Goal: Task Accomplishment & Management: Use online tool/utility

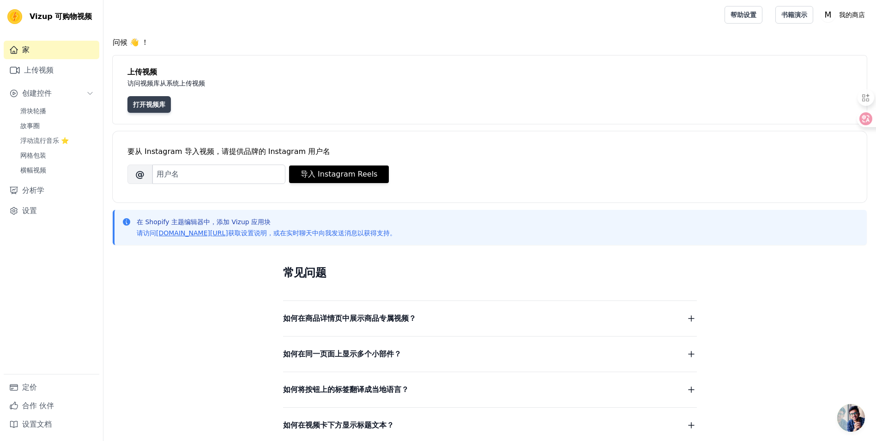
click at [164, 104] on link "打开视频库" at bounding box center [149, 104] width 43 height 17
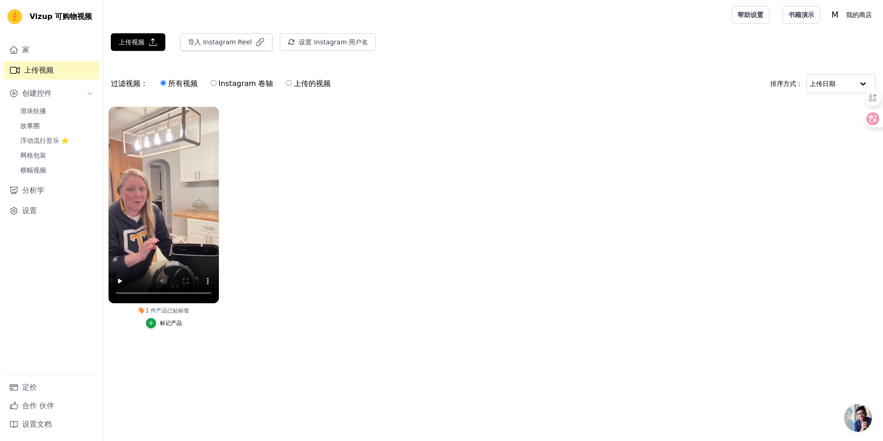
click at [158, 327] on button "标记产品" at bounding box center [164, 323] width 36 height 10
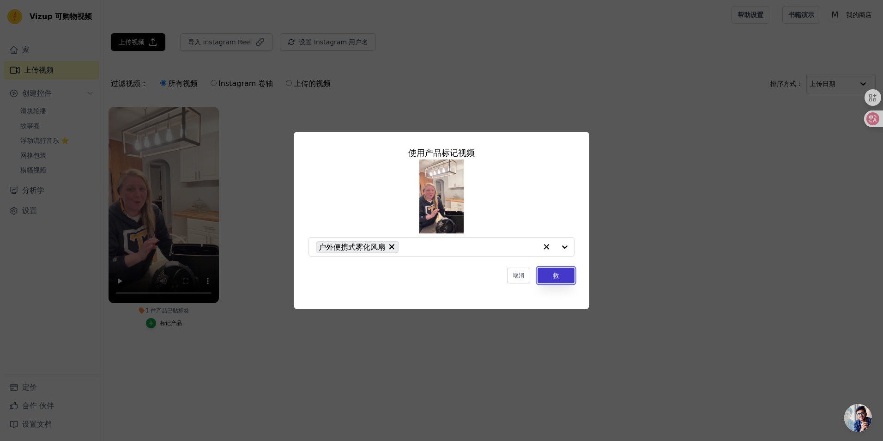
click at [563, 277] on button "救" at bounding box center [556, 275] width 37 height 16
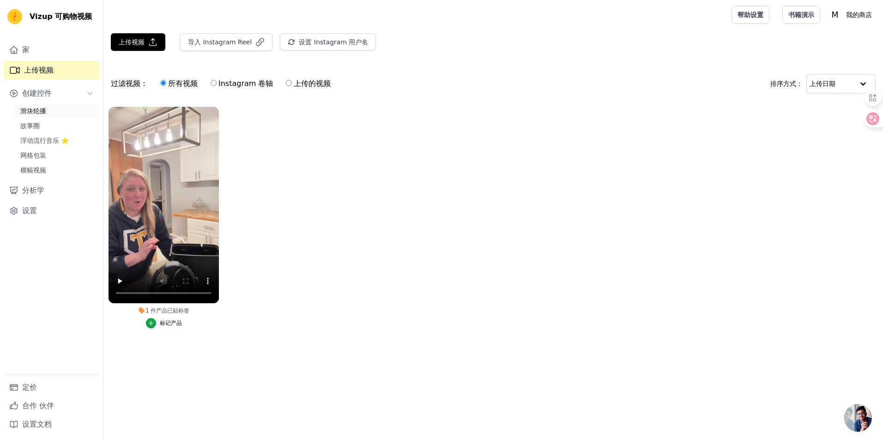
click at [35, 112] on span "滑块轮播" at bounding box center [33, 110] width 26 height 9
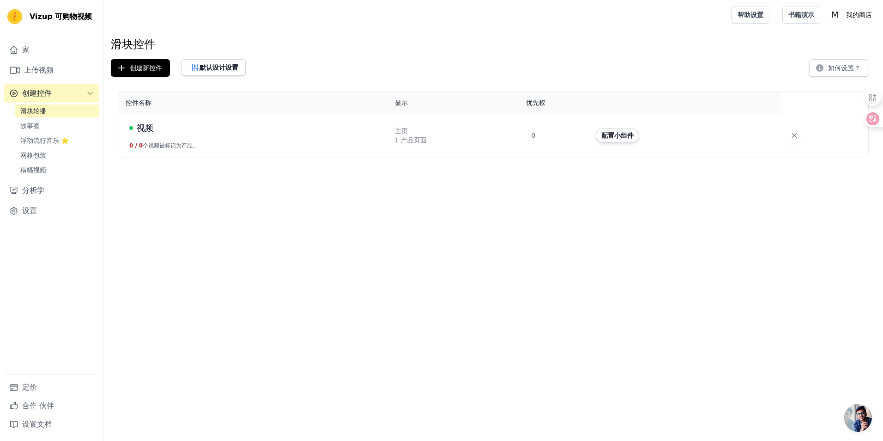
click at [164, 149] on button "0 / 0 个视频被标记为产品。" at bounding box center [163, 145] width 69 height 7
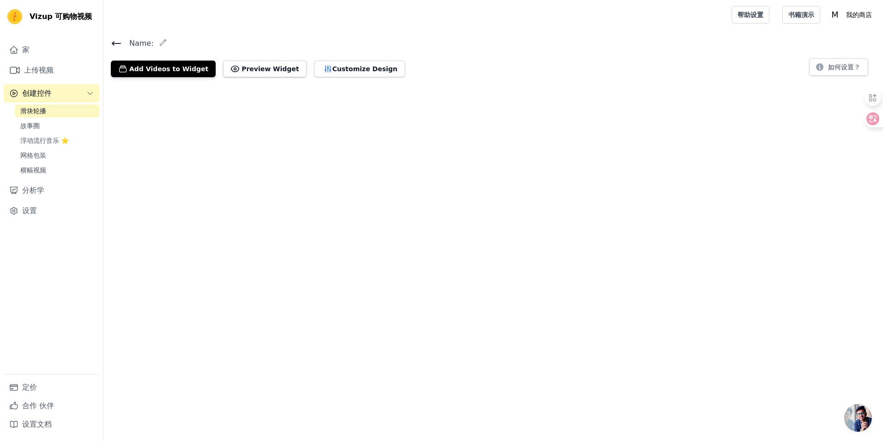
click at [165, 85] on html "Vizup 可购物视频 家 上传视频 创建控件 滑块轮播 故事圈 浮动流行音乐 ⭐ 网格包装 横幅视频 分析学 设置 定价 合作 伙伴 设置文档 Open s…" at bounding box center [441, 42] width 883 height 85
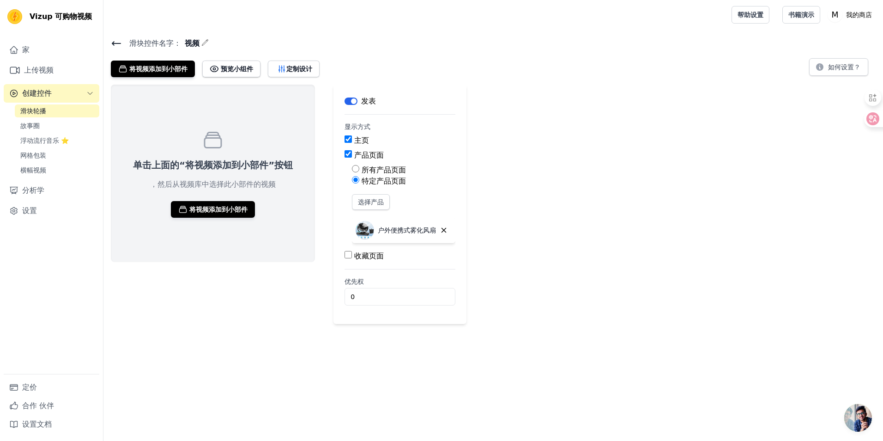
click at [383, 171] on label "所有产品页面" at bounding box center [384, 169] width 44 height 9
click at [359, 171] on input "所有产品页面" at bounding box center [355, 168] width 7 height 7
radio input "true"
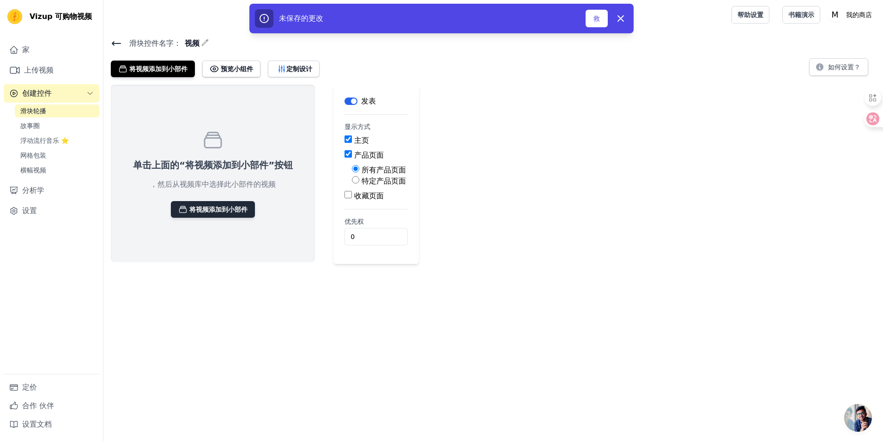
click at [246, 201] on button "将视频添加到小部件" at bounding box center [213, 209] width 84 height 17
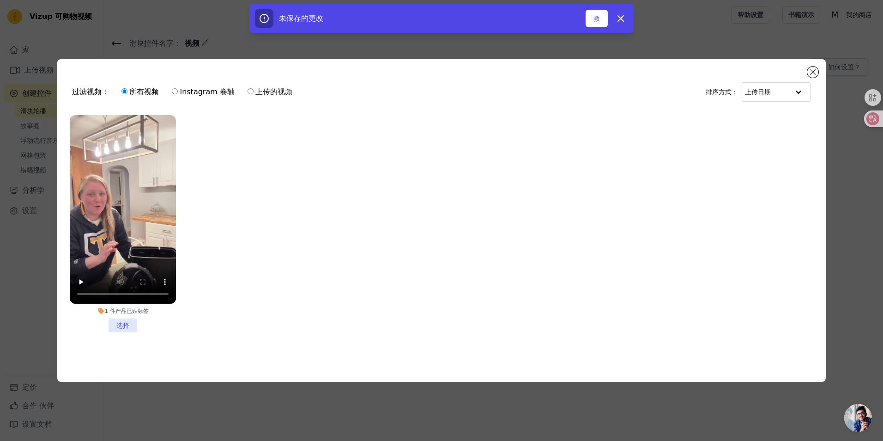
click at [252, 171] on ul "1 件产品已贴标签 选择" at bounding box center [441, 231] width 753 height 243
click at [822, 70] on div "过滤视频： 所有视频 Instagram 卷轴 上传的视频 排序方式： 上传日期 1 件产品已贴标签 选择 0 videos selected Add To …" at bounding box center [441, 220] width 768 height 323
click at [804, 74] on div "过滤视频： 所有视频 Instagram 卷轴 上传的视频 排序方式： 上传日期" at bounding box center [441, 92] width 753 height 36
click at [812, 70] on button "关闭模态" at bounding box center [813, 72] width 11 height 11
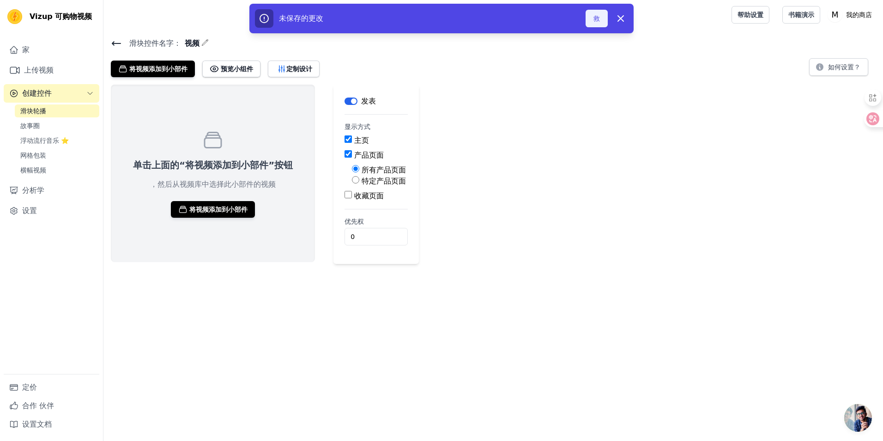
click at [597, 21] on button "救" at bounding box center [597, 19] width 22 height 18
click at [593, 15] on button "救" at bounding box center [597, 19] width 22 height 18
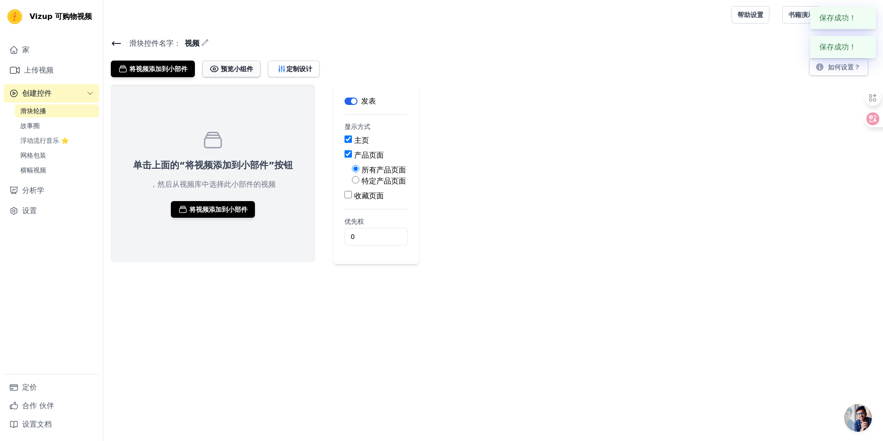
click at [233, 67] on font "预览小组件" at bounding box center [237, 68] width 32 height 9
click at [304, 72] on font "定制设计" at bounding box center [299, 68] width 26 height 9
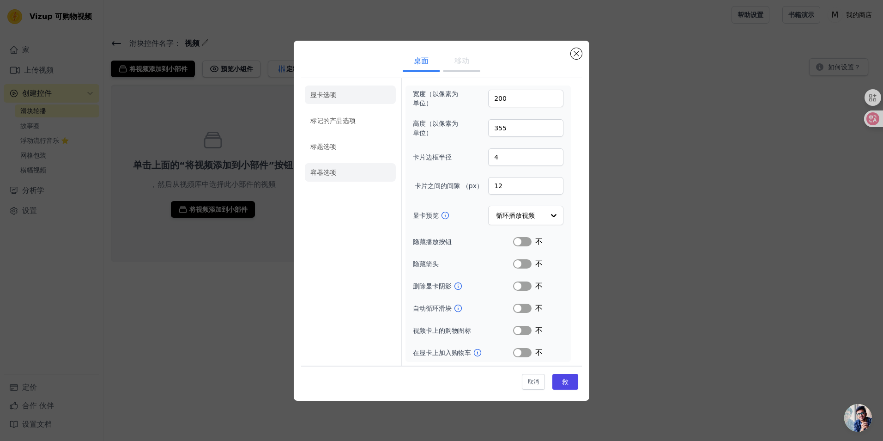
click at [334, 166] on li "容器选项" at bounding box center [350, 172] width 91 height 18
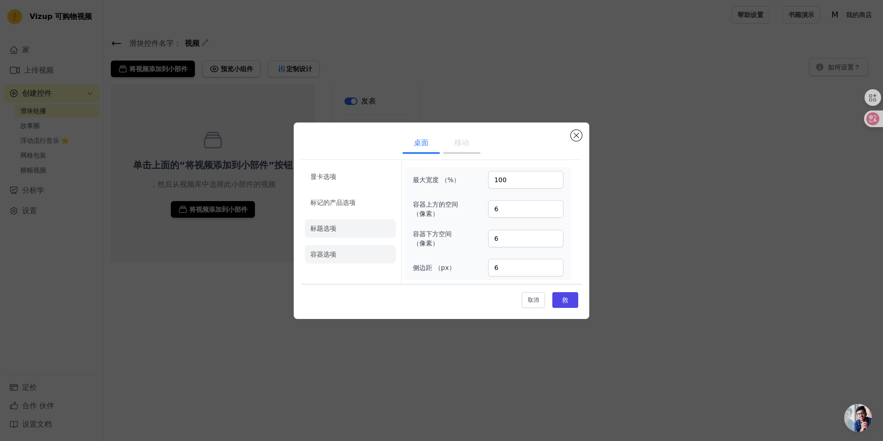
click at [340, 236] on li "标题选项" at bounding box center [350, 228] width 91 height 18
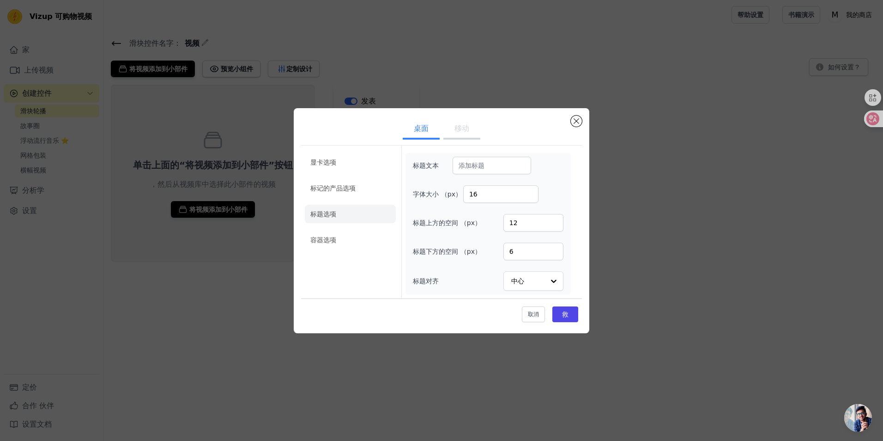
click at [338, 203] on ul "显卡选项 标记的产品选项 标题选项 容器选项" at bounding box center [350, 200] width 91 height 103
click at [341, 180] on li "标记的产品选项" at bounding box center [350, 188] width 91 height 18
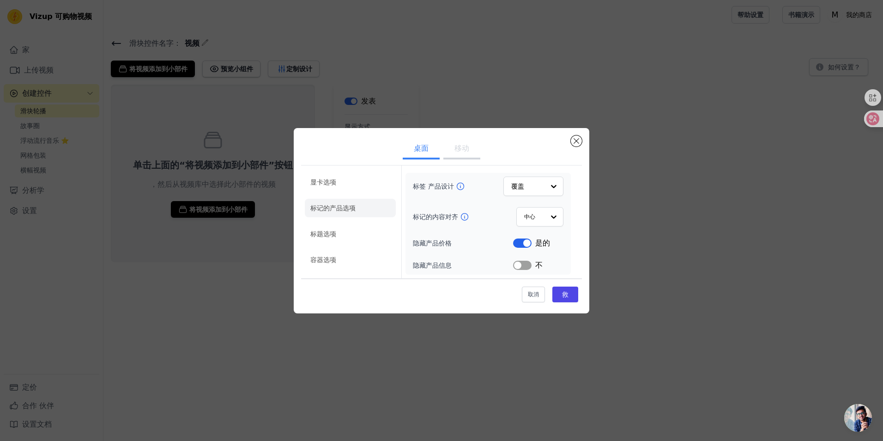
click at [340, 165] on div "显卡选项 标记的产品选项 标题选项 容器选项 标签 产品设计 覆盖 标记的内容对齐 中心 隐藏产品价格 标签 是的 隐藏产品信息 标签 不" at bounding box center [441, 221] width 281 height 113
click at [340, 182] on li "显卡选项" at bounding box center [350, 182] width 91 height 18
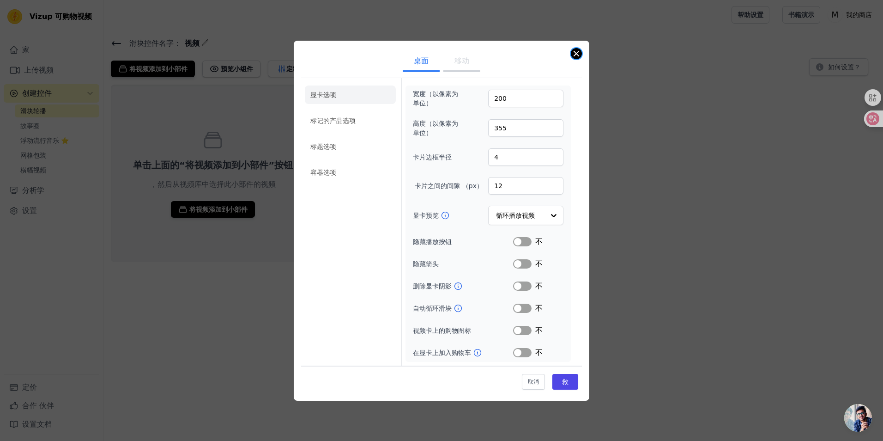
click at [577, 53] on button "关闭模态" at bounding box center [576, 53] width 11 height 11
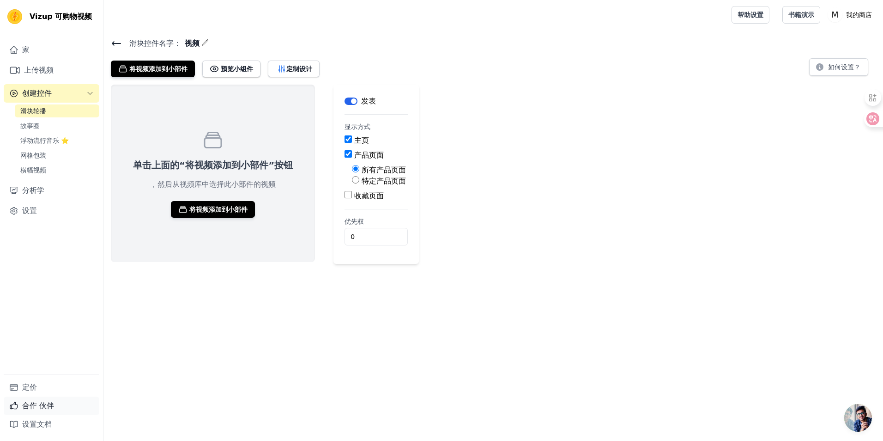
click at [45, 409] on font "合作 伙伴" at bounding box center [38, 405] width 32 height 11
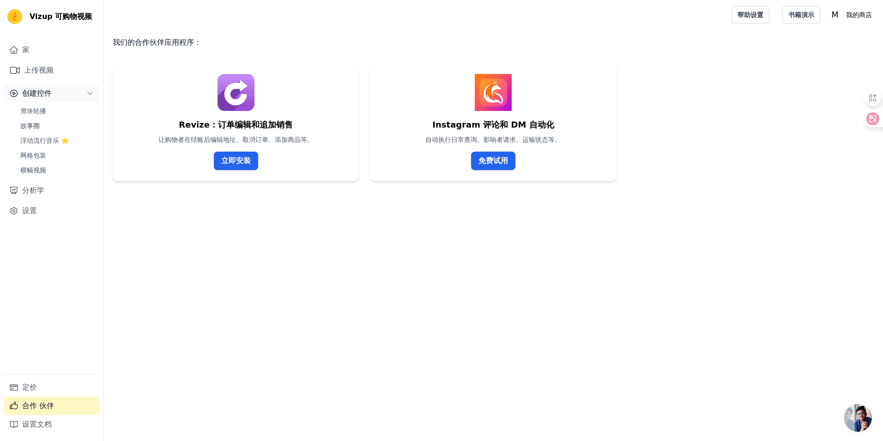
click at [40, 94] on span "创建控件" at bounding box center [37, 93] width 30 height 11
click at [40, 91] on span "创建控件" at bounding box center [37, 93] width 30 height 11
click at [41, 71] on font "上传视频" at bounding box center [39, 70] width 30 height 11
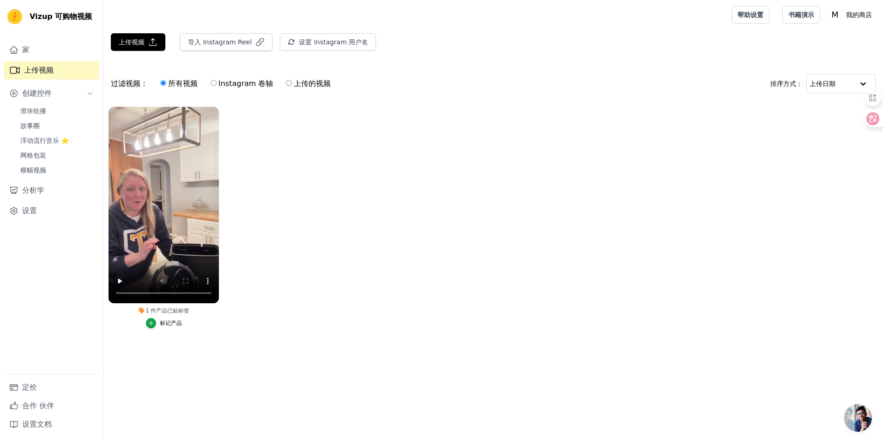
click at [163, 322] on div "标记产品" at bounding box center [171, 322] width 22 height 7
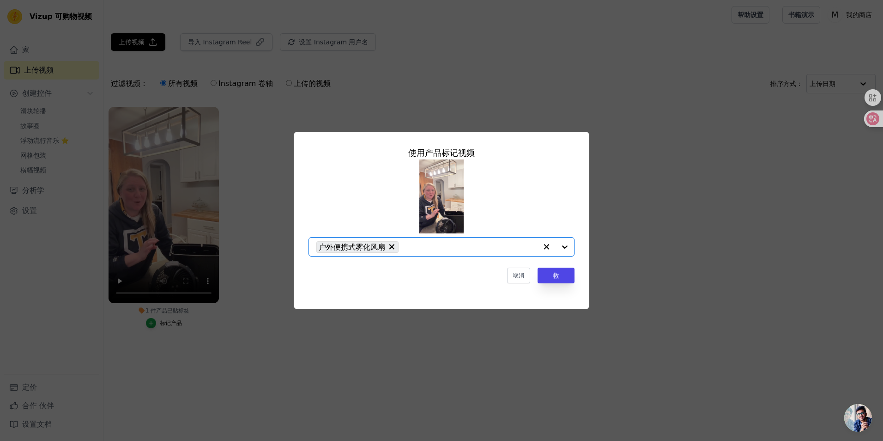
click at [475, 249] on input "1 件产品已贴标签 使用产品标记视频 Option Outdoor Portable Misting Fan with, selected. Select i…" at bounding box center [470, 247] width 134 height 9
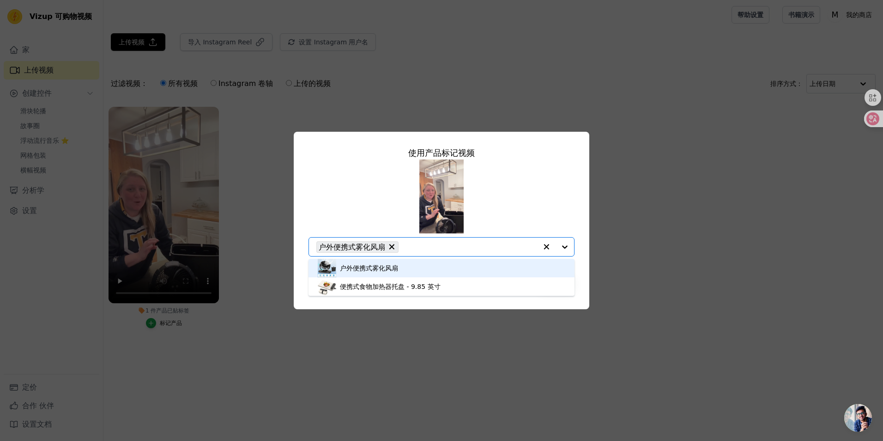
click at [482, 264] on div "户外便携式雾化风扇" at bounding box center [442, 268] width 248 height 18
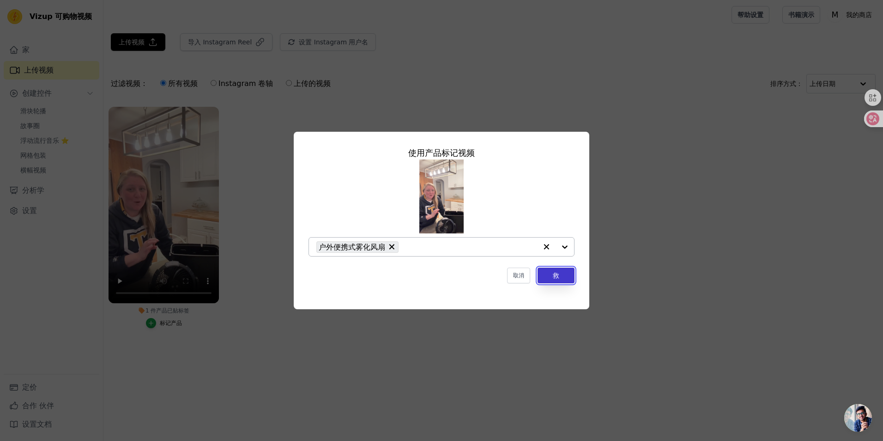
click at [568, 276] on button "救" at bounding box center [556, 275] width 37 height 16
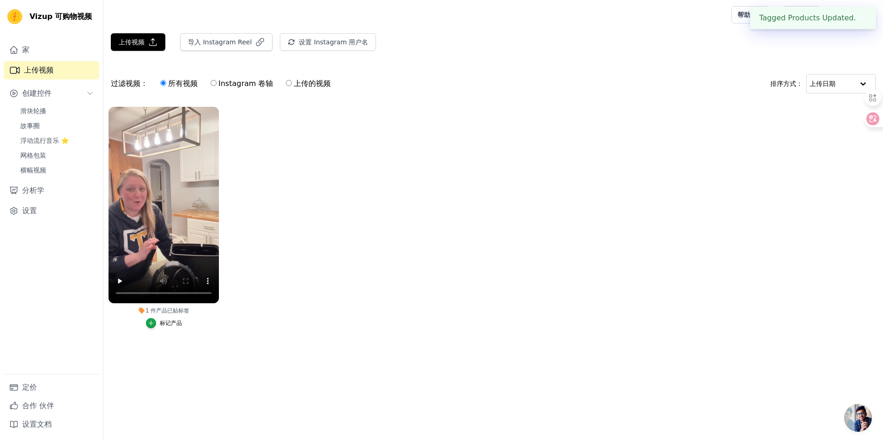
click at [858, 20] on button "✖" at bounding box center [861, 17] width 11 height 11
click at [851, 18] on p "我的商店" at bounding box center [859, 14] width 33 height 17
click at [45, 53] on link "家" at bounding box center [52, 50] width 96 height 18
